Goal: Task Accomplishment & Management: Use online tool/utility

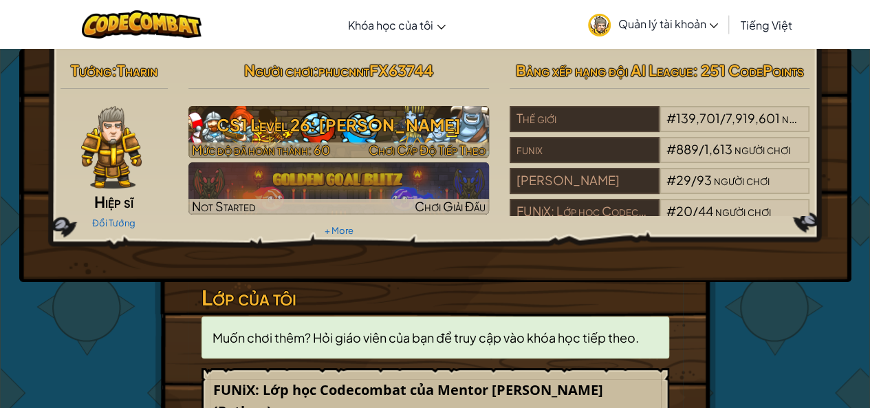
click at [387, 119] on h3 "CS1 Level 26: [PERSON_NAME]" at bounding box center [338, 124] width 301 height 31
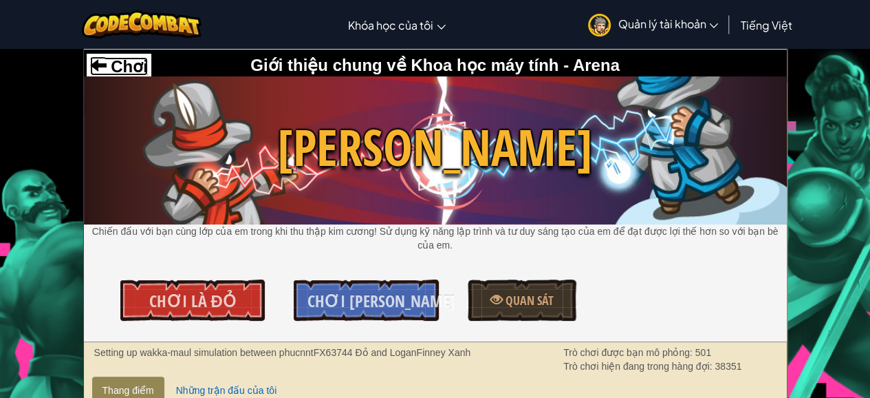
click at [125, 63] on span "Chơi" at bounding box center [127, 66] width 41 height 19
select select "vi"
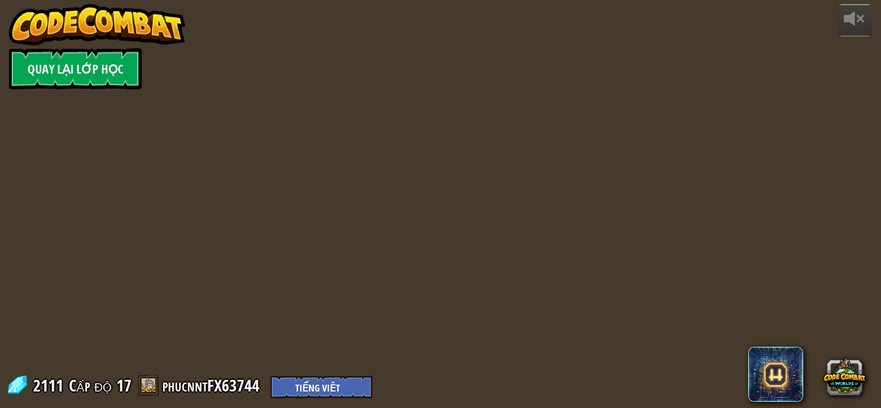
select select "vi"
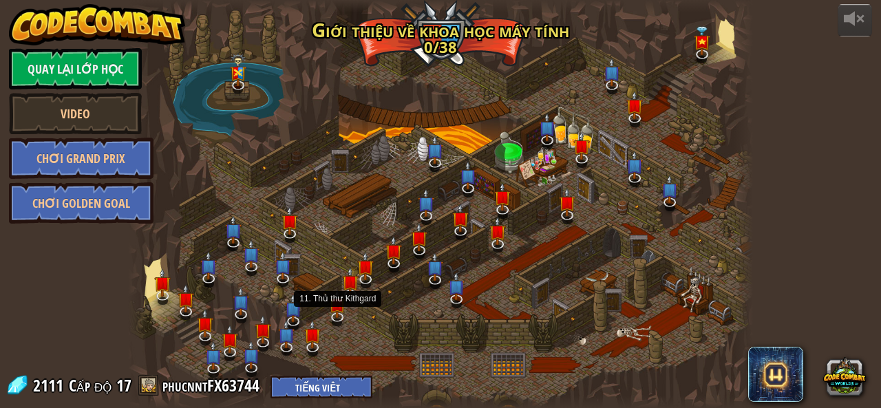
select select "vi"
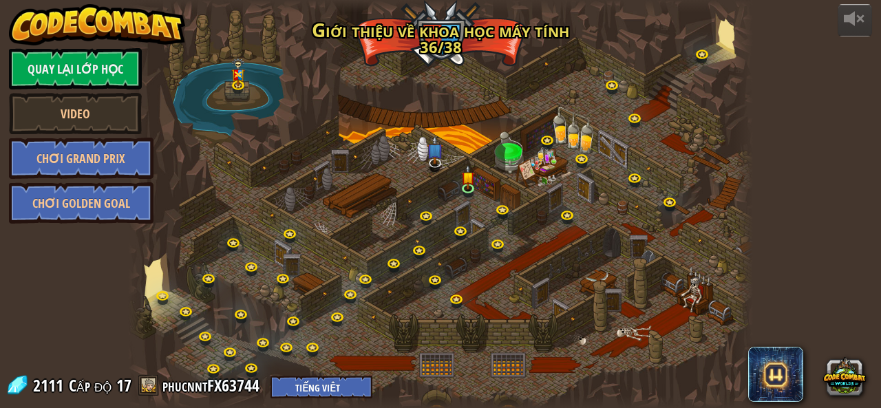
select select "vi"
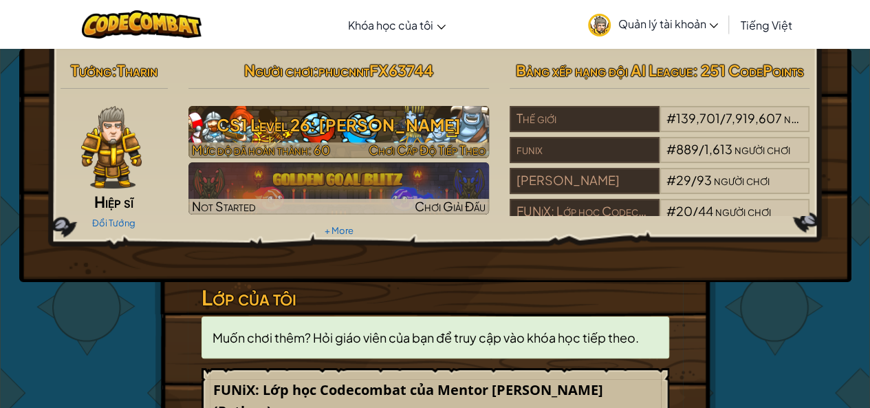
click at [356, 136] on h3 "CS1 Level 26: Wakka Maul" at bounding box center [338, 124] width 301 height 31
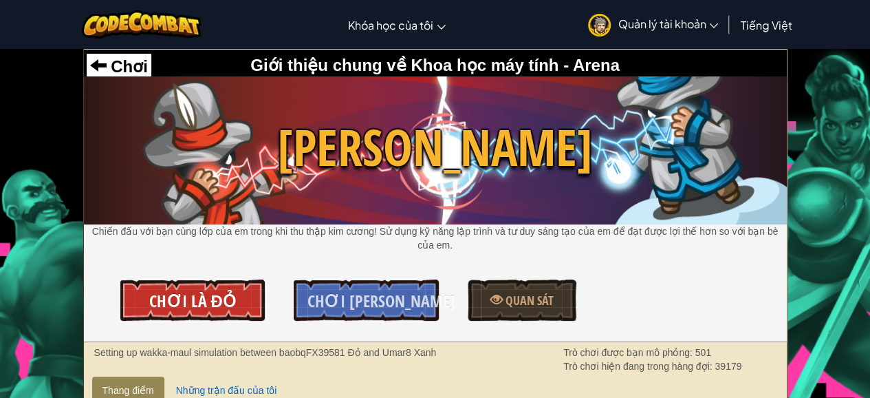
click at [197, 303] on span "Chơi là Đỏ" at bounding box center [192, 301] width 86 height 22
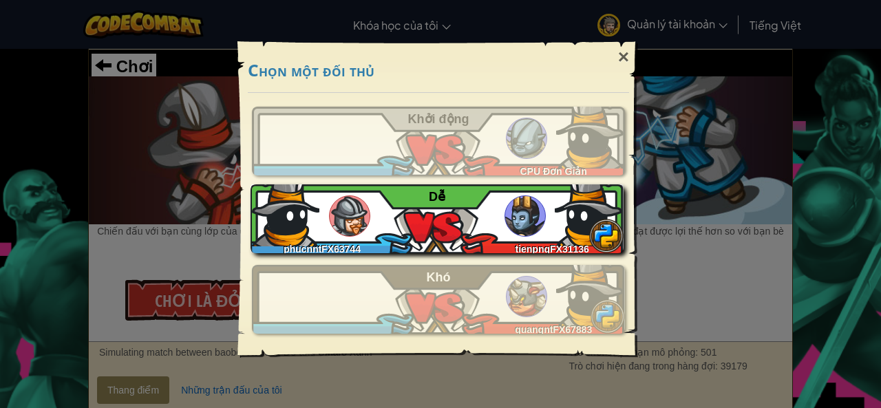
click at [392, 191] on div "phucnntFX63744 tienpnqFX31136 Dễ̉" at bounding box center [436, 218] width 373 height 69
